Goal: Information Seeking & Learning: Learn about a topic

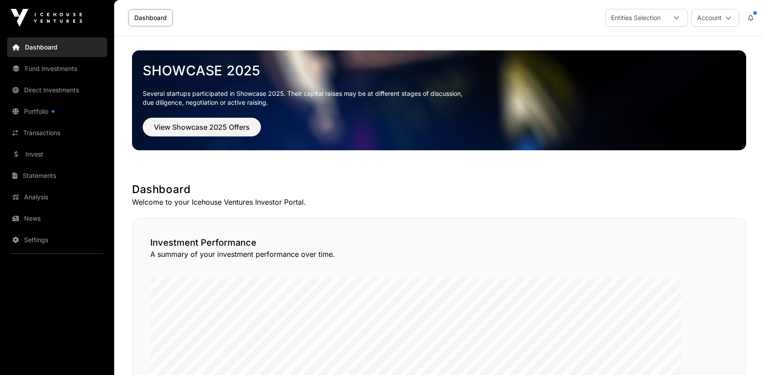
click at [68, 57] on link "Dashboard" at bounding box center [57, 47] width 100 height 20
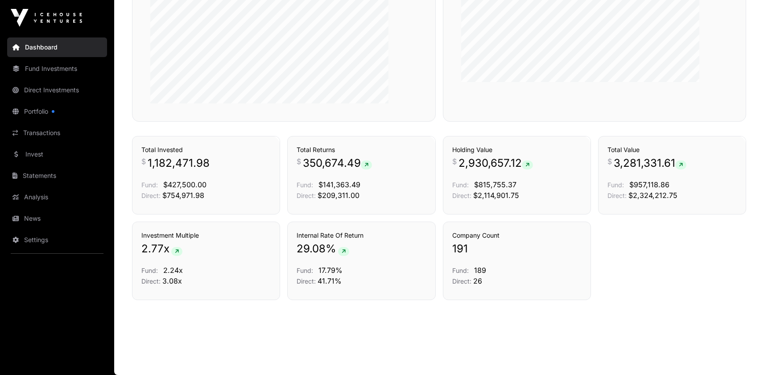
scroll to position [693, 0]
click at [75, 100] on link "Direct Investments" at bounding box center [57, 90] width 100 height 20
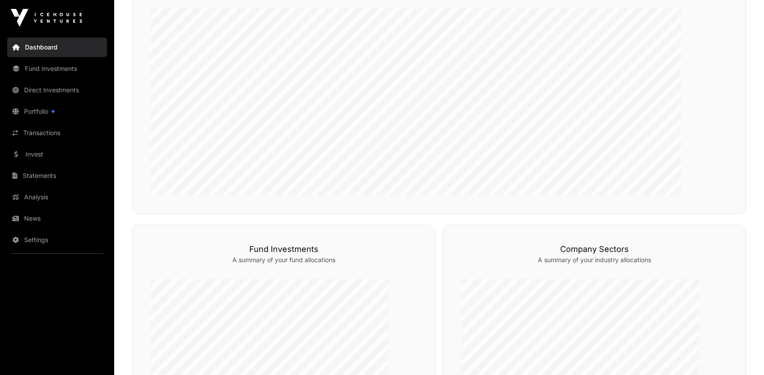
scroll to position [247, 0]
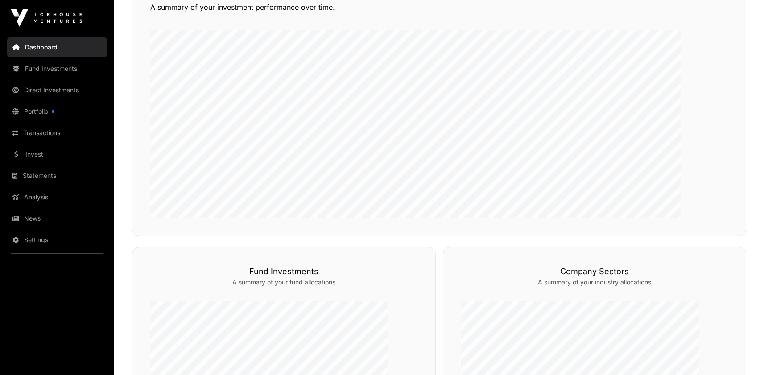
click at [41, 100] on link "Direct Investments" at bounding box center [57, 90] width 100 height 20
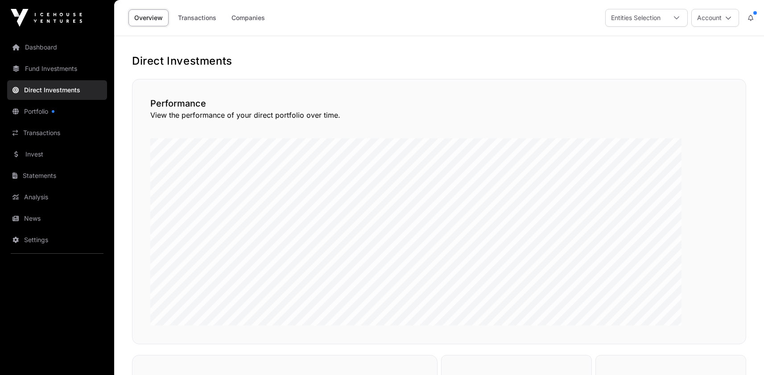
click at [271, 21] on link "Companies" at bounding box center [248, 17] width 45 height 17
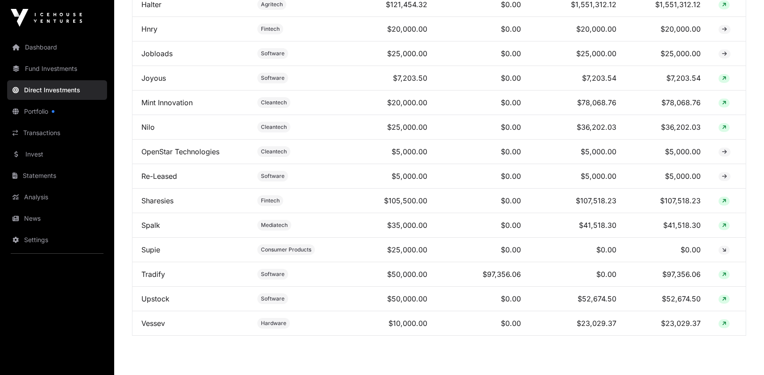
scroll to position [740, 0]
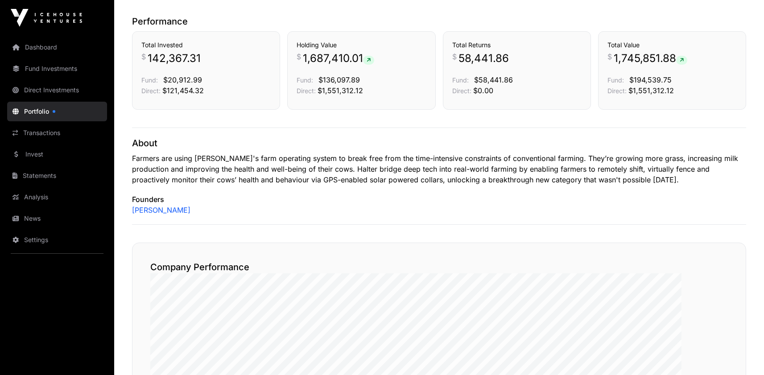
scroll to position [271, 0]
click at [190, 216] on link "[PERSON_NAME]" at bounding box center [161, 210] width 58 height 11
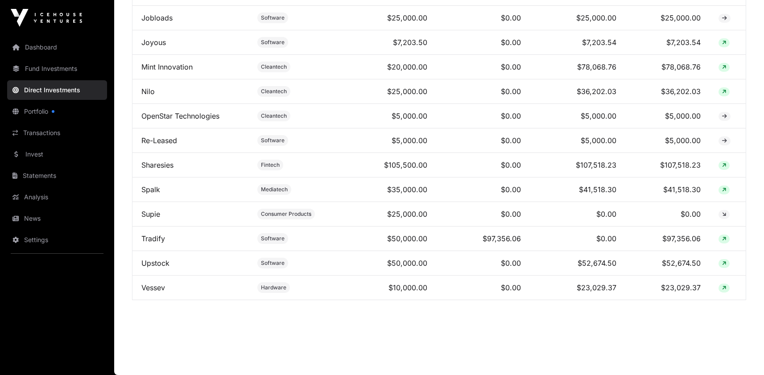
scroll to position [1104, 0]
click at [165, 283] on link "Vessev" at bounding box center [153, 287] width 24 height 9
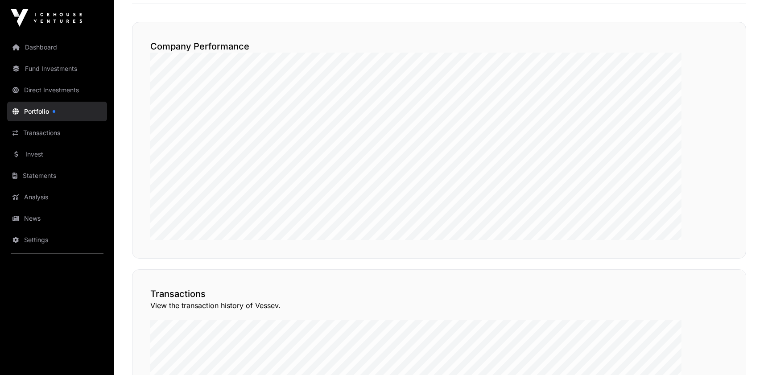
scroll to position [472, 0]
click at [65, 79] on link "Fund Investments" at bounding box center [57, 69] width 100 height 20
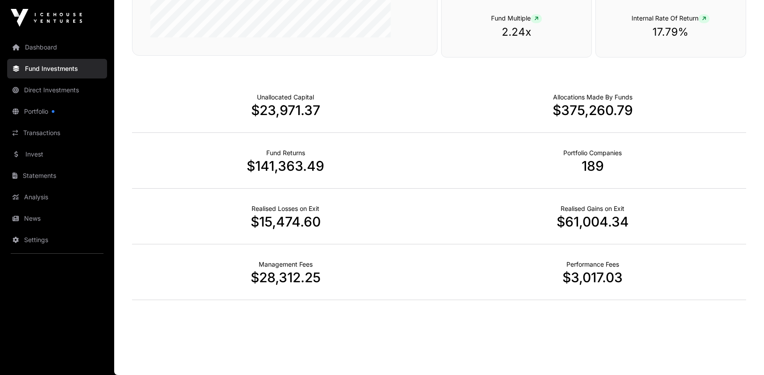
scroll to position [743, 0]
